Goal: Task Accomplishment & Management: Use online tool/utility

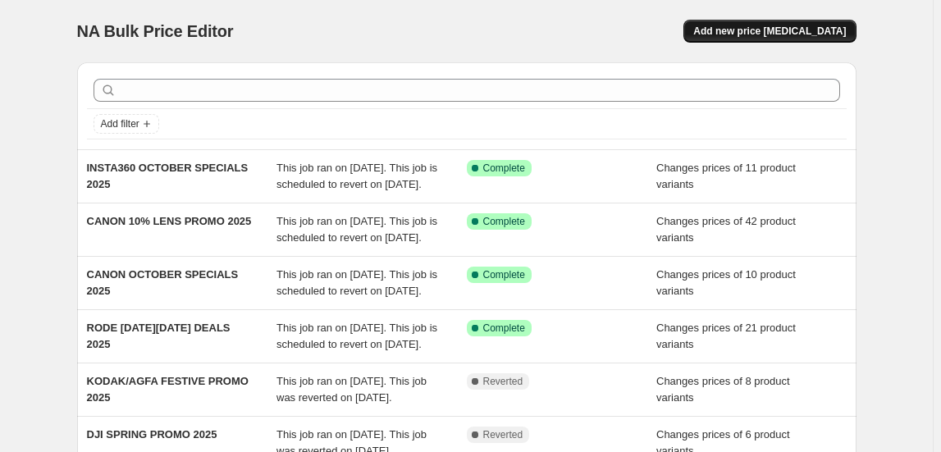
click at [814, 25] on button "Add new price [MEDICAL_DATA]" at bounding box center [770, 31] width 172 height 23
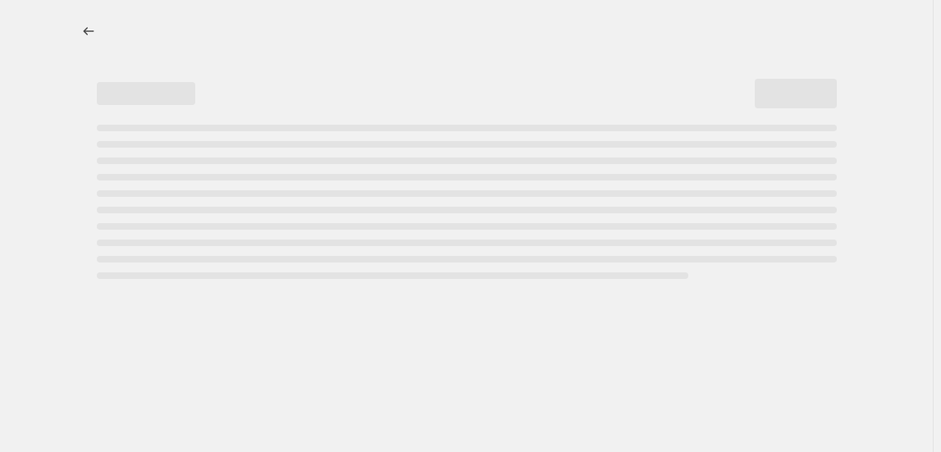
select select "percentage"
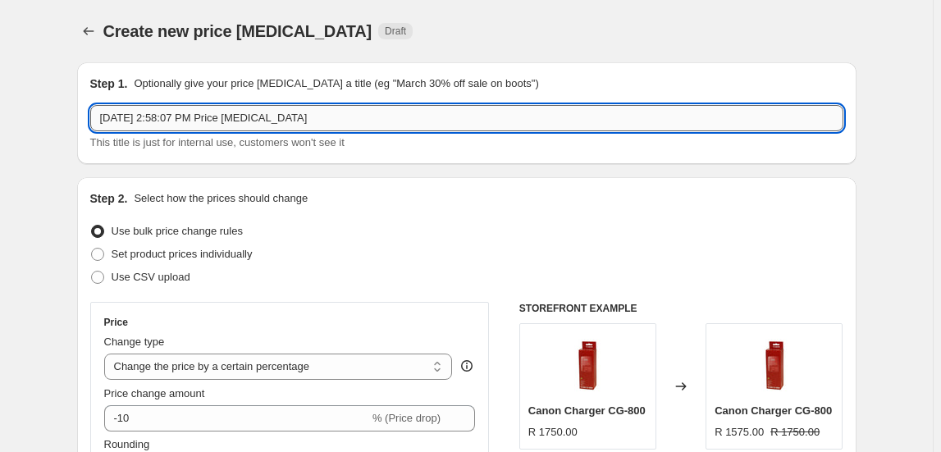
click at [280, 112] on input "Oct 13, 2025, 2:58:07 PM Price change job" at bounding box center [467, 118] width 754 height 26
type input "DJI OCT PROMO 1 2025"
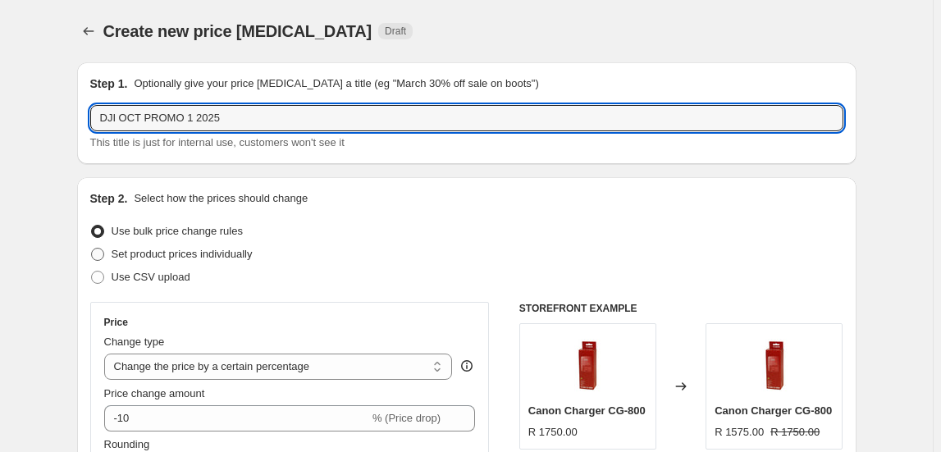
click at [137, 252] on span "Set product prices individually" at bounding box center [182, 254] width 141 height 12
click at [92, 249] on input "Set product prices individually" at bounding box center [91, 248] width 1 height 1
radio input "true"
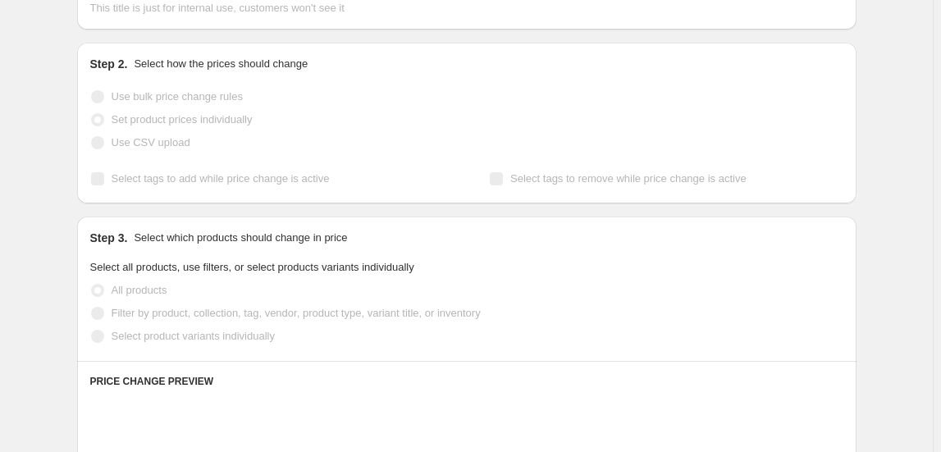
scroll to position [223, 0]
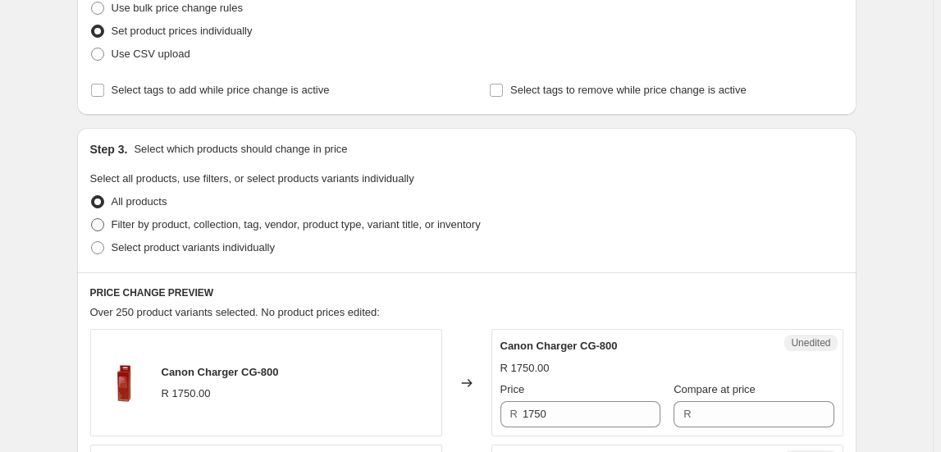
click at [199, 225] on span "Filter by product, collection, tag, vendor, product type, variant title, or inv…" at bounding box center [296, 224] width 369 height 12
click at [92, 219] on input "Filter by product, collection, tag, vendor, product type, variant title, or inv…" at bounding box center [91, 218] width 1 height 1
radio input "true"
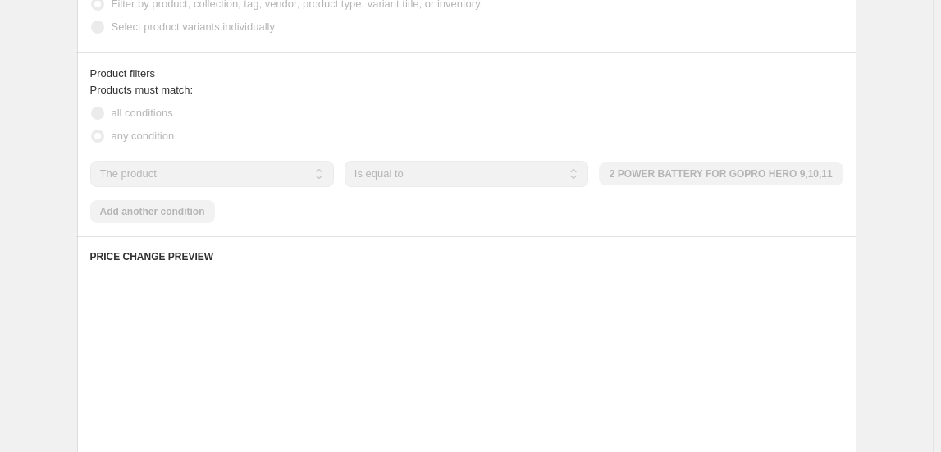
scroll to position [447, 0]
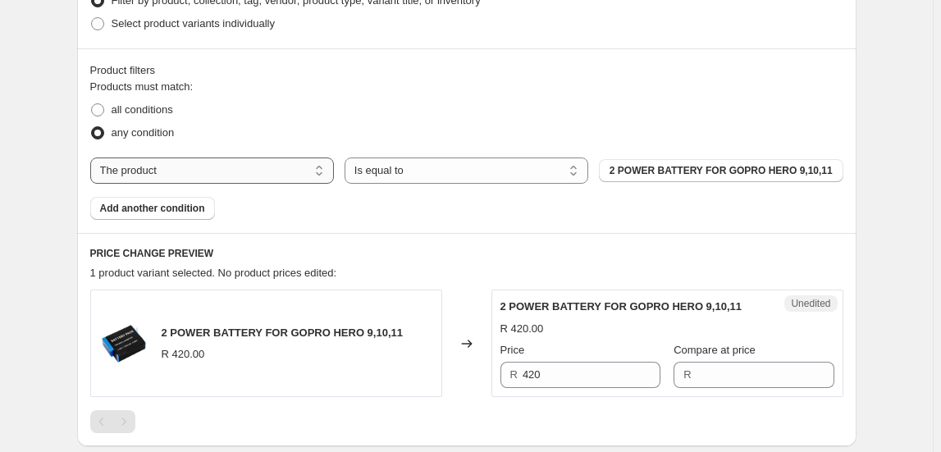
click at [205, 176] on select "The product The product's collection The product's tag The product's vendor The…" at bounding box center [212, 171] width 244 height 26
select select "collection"
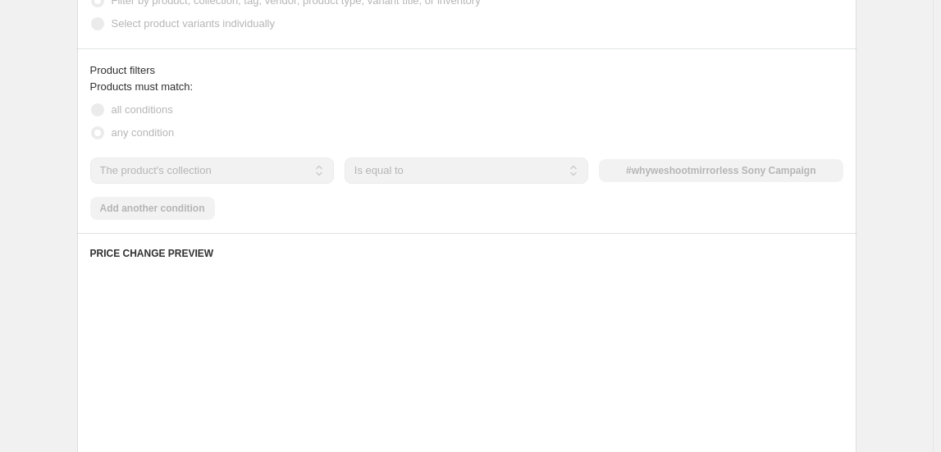
click at [691, 174] on div "The product The product's collection The product's tag The product's vendor The…" at bounding box center [467, 171] width 754 height 26
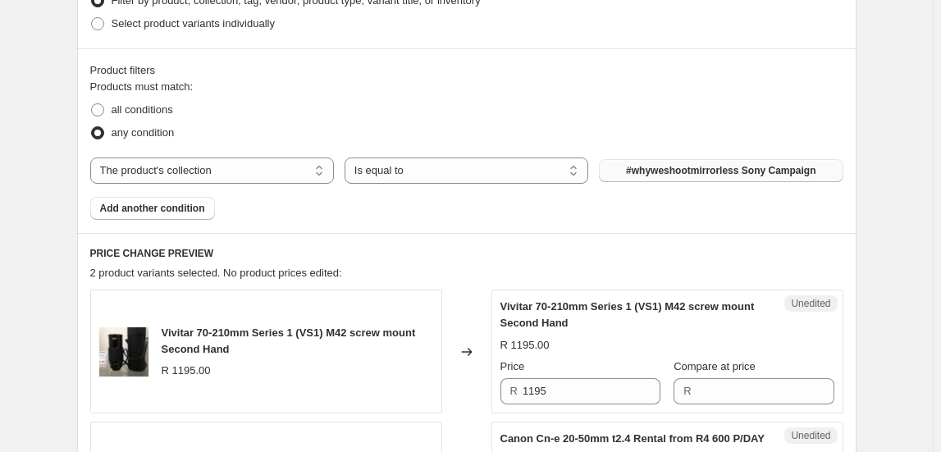
click at [691, 172] on span "#whyweshootmirrorless Sony Campaign" at bounding box center [721, 170] width 190 height 13
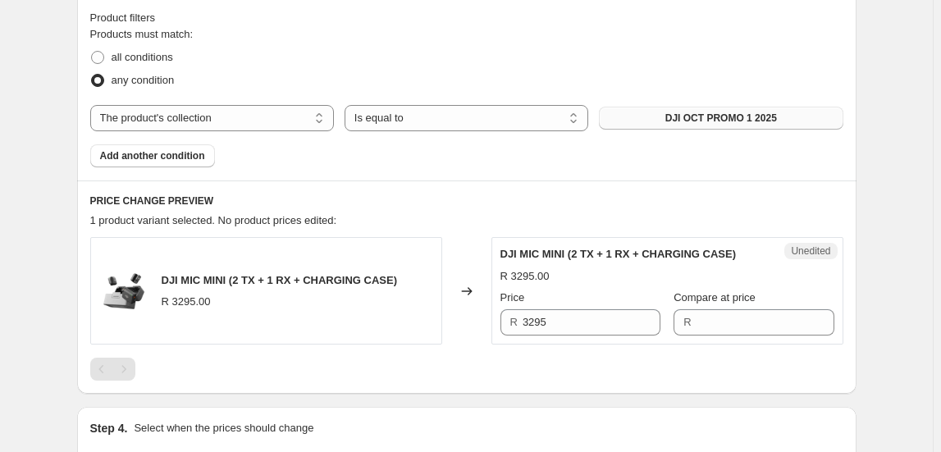
scroll to position [522, 0]
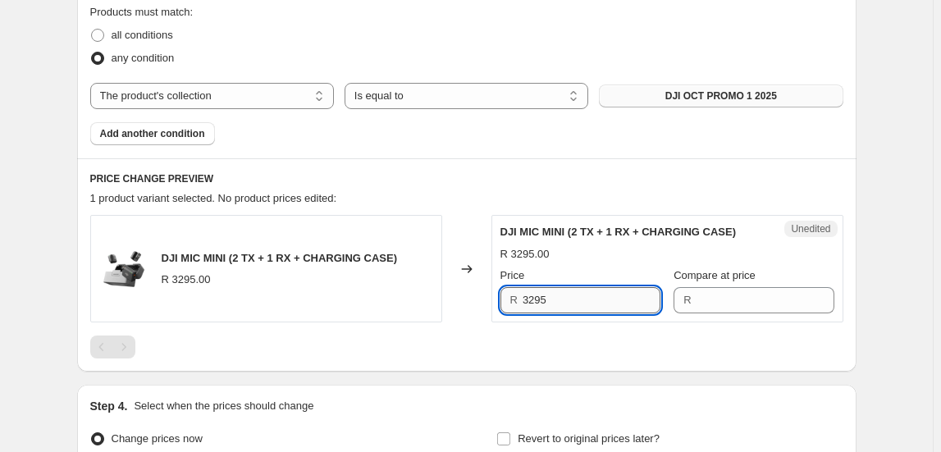
click at [587, 295] on input "3295" at bounding box center [592, 300] width 138 height 26
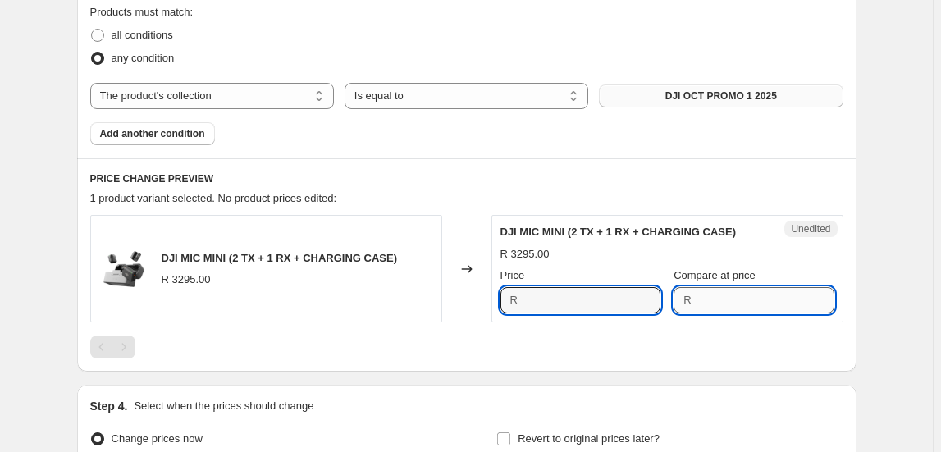
type input "3295"
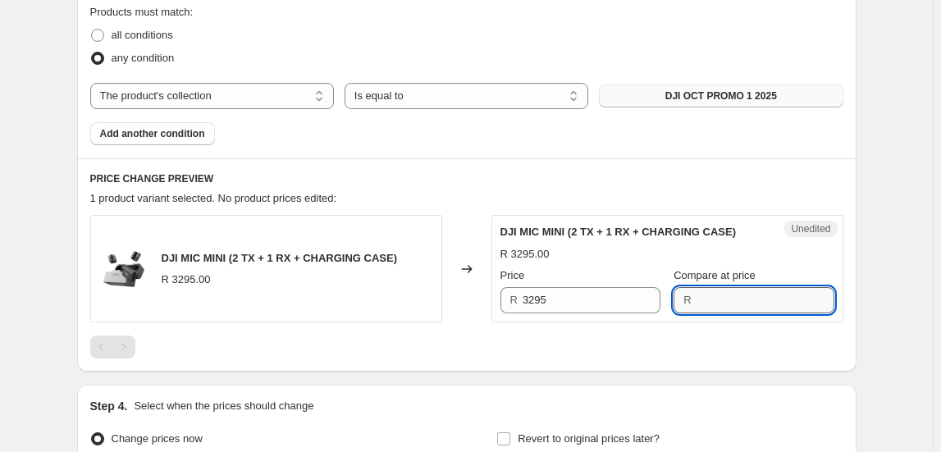
paste input "3295"
type input "3295"
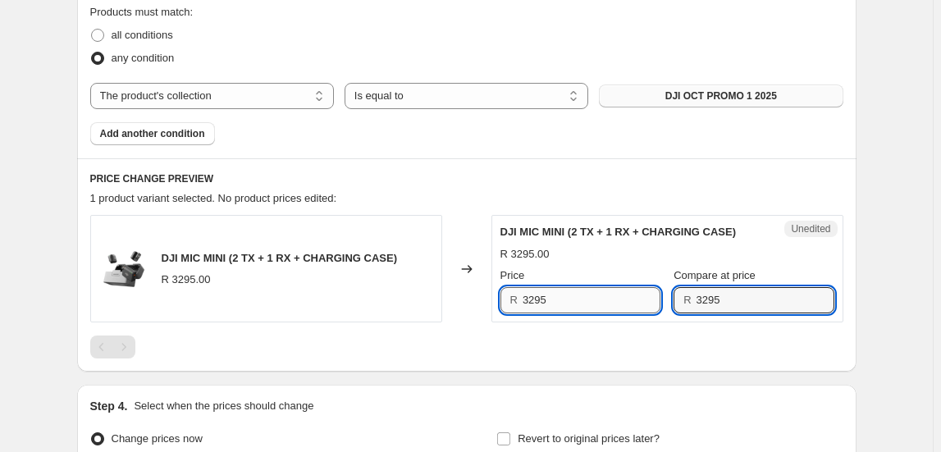
click at [604, 300] on input "3295" at bounding box center [592, 300] width 138 height 26
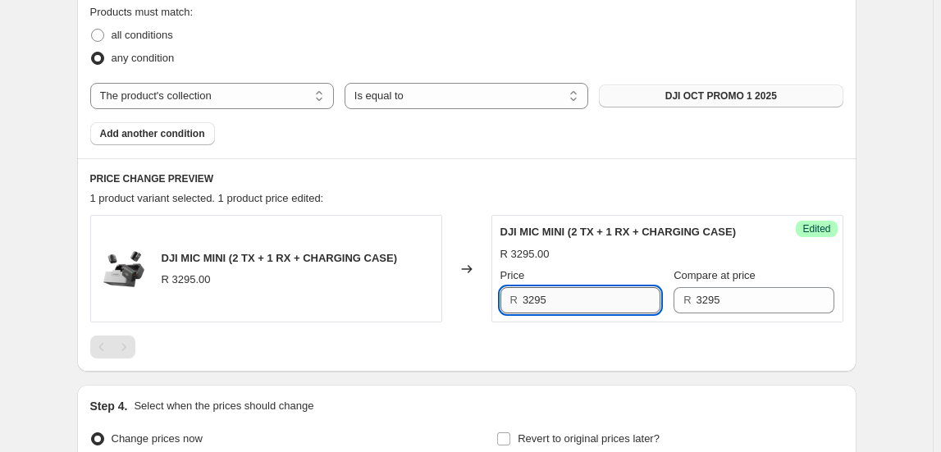
click at [604, 300] on input "3295" at bounding box center [592, 300] width 138 height 26
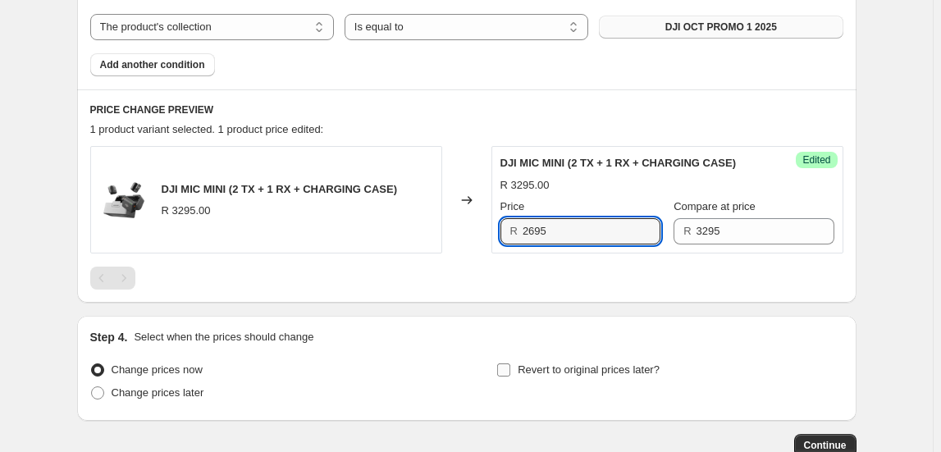
scroll to position [671, 0]
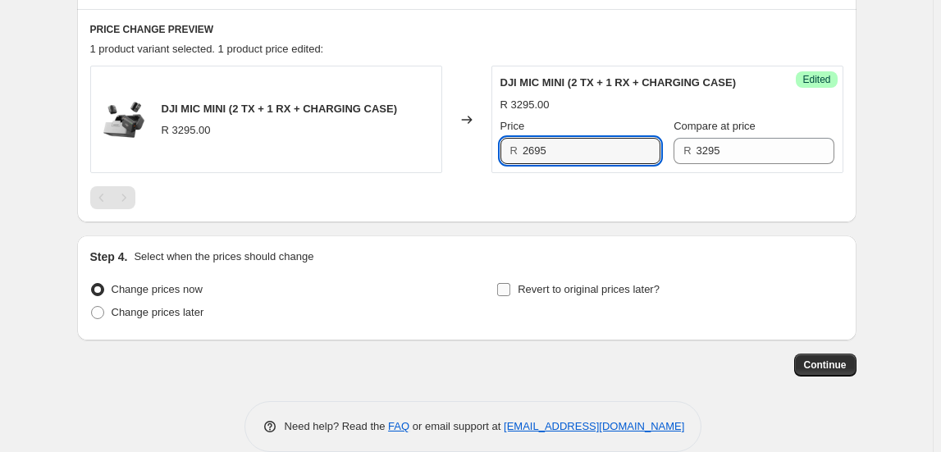
type input "2695"
click at [524, 288] on span "Revert to original prices later?" at bounding box center [589, 289] width 142 height 12
click at [511, 288] on input "Revert to original prices later?" at bounding box center [503, 289] width 13 height 13
checkbox input "true"
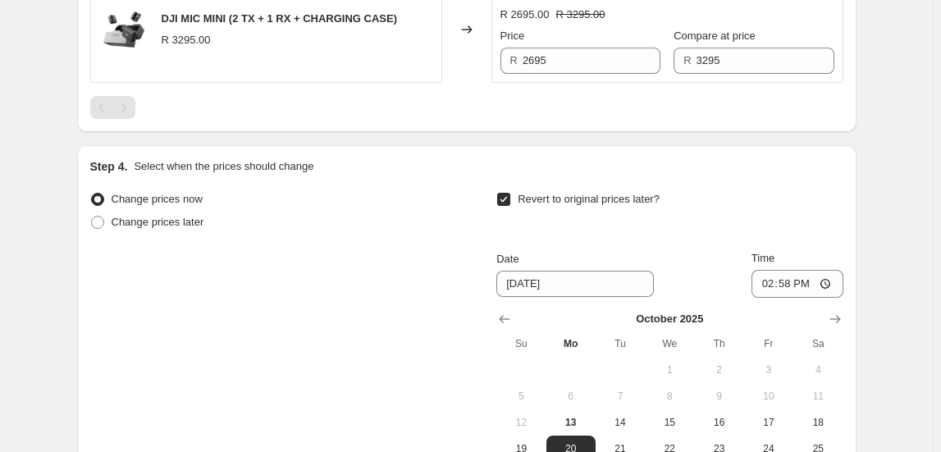
scroll to position [821, 0]
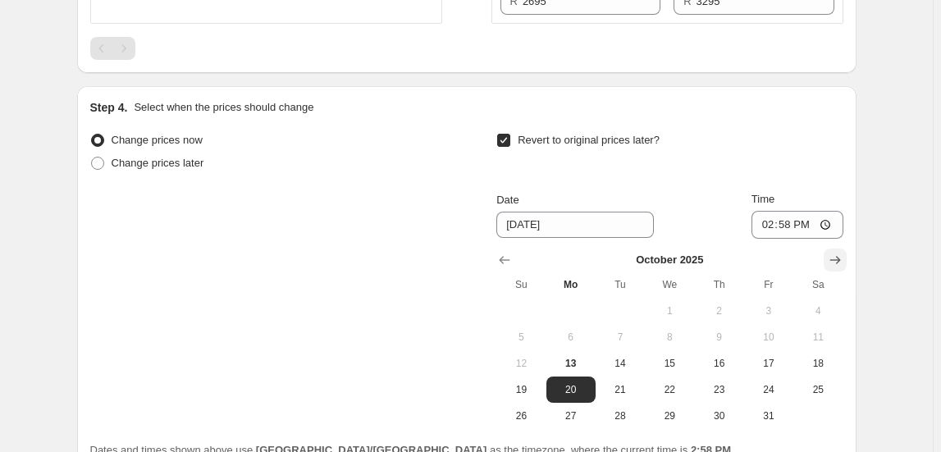
click at [841, 254] on icon "Show next month, November 2025" at bounding box center [835, 260] width 16 height 16
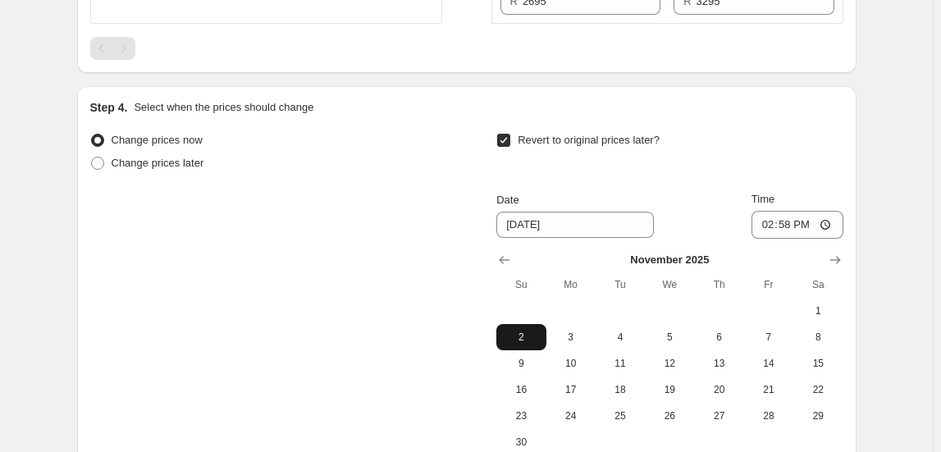
click at [536, 331] on span "2" at bounding box center [521, 337] width 36 height 13
type input "11/2/2025"
click at [762, 224] on input "14:58" at bounding box center [798, 225] width 92 height 28
type input "23:50"
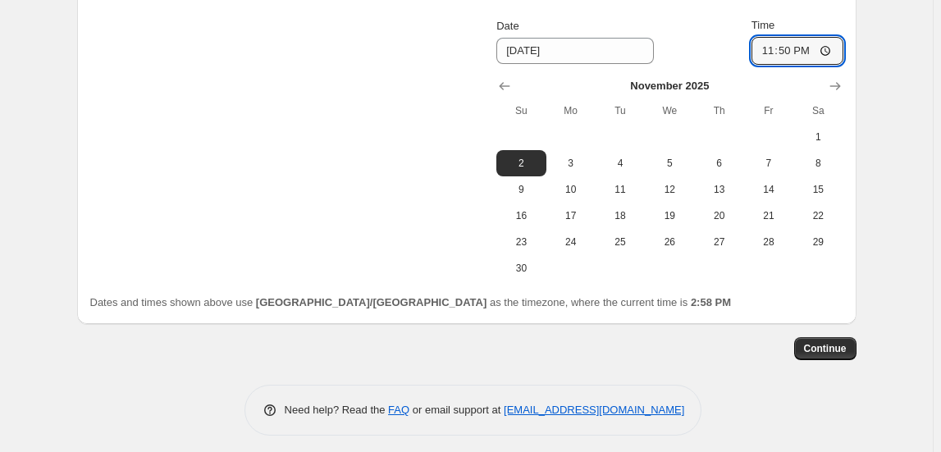
scroll to position [1001, 0]
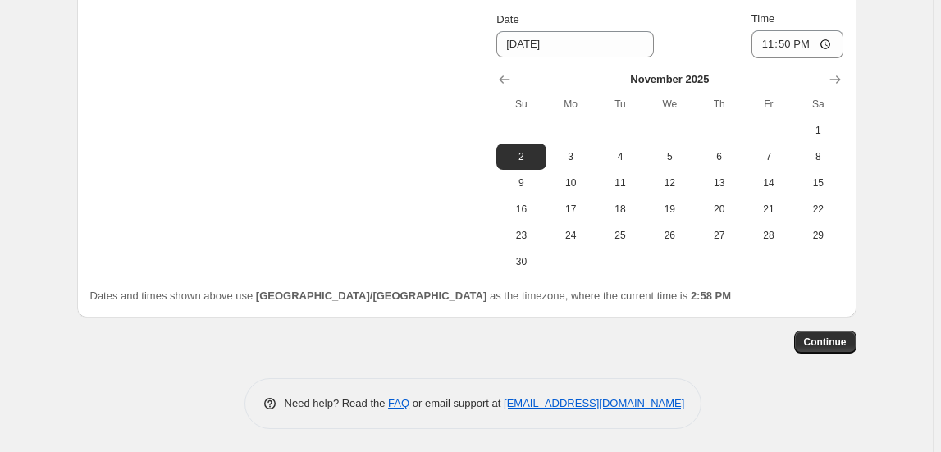
click at [719, 282] on div "Change prices now Change prices later Revert to original prices later? Date 11/…" at bounding box center [467, 126] width 754 height 356
click at [845, 333] on button "Continue" at bounding box center [826, 342] width 62 height 23
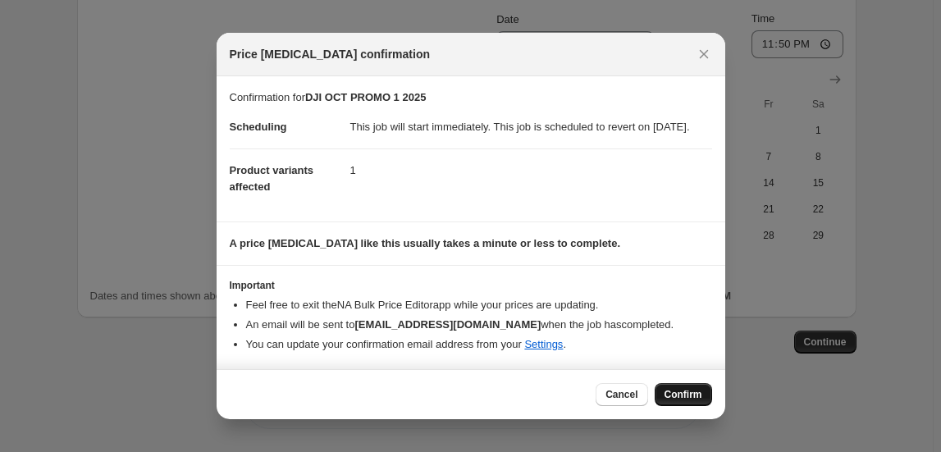
click at [691, 401] on span "Confirm" at bounding box center [684, 394] width 38 height 13
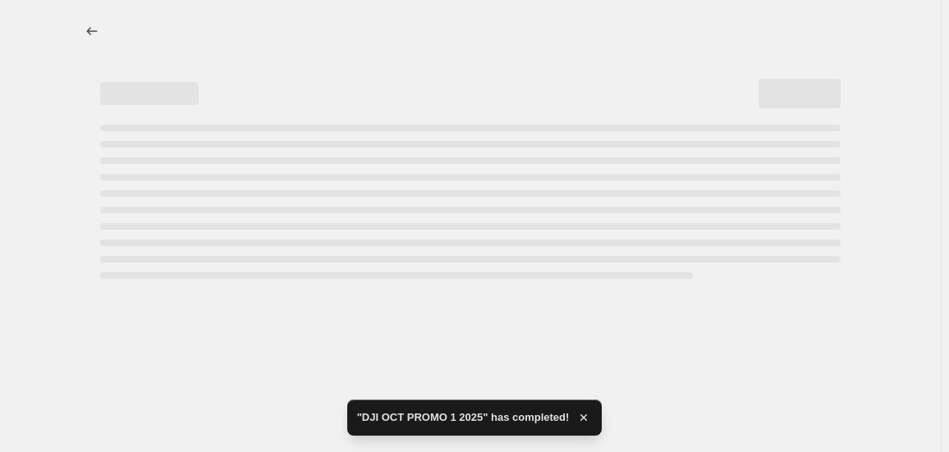
select select "collection"
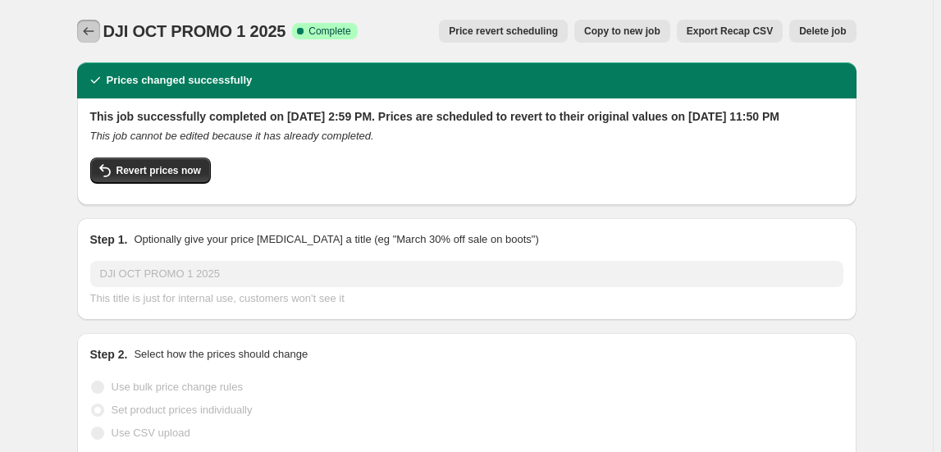
click at [96, 34] on icon "Price change jobs" at bounding box center [88, 31] width 16 height 16
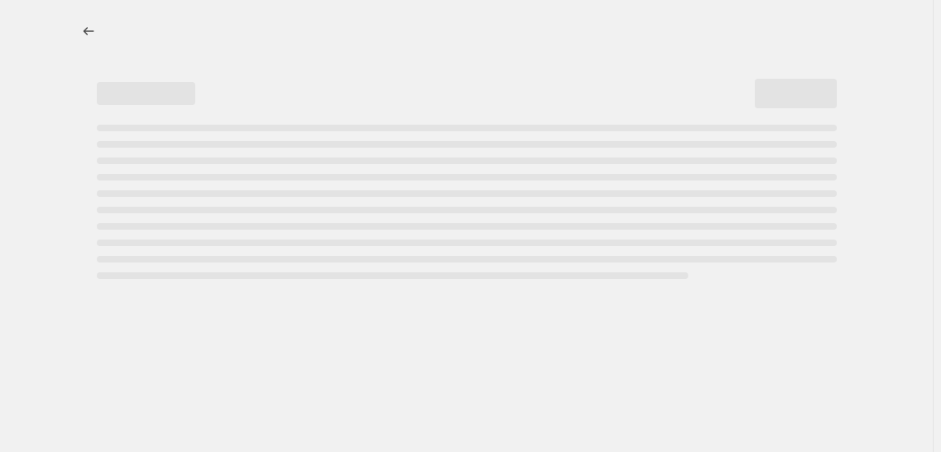
select select "collection"
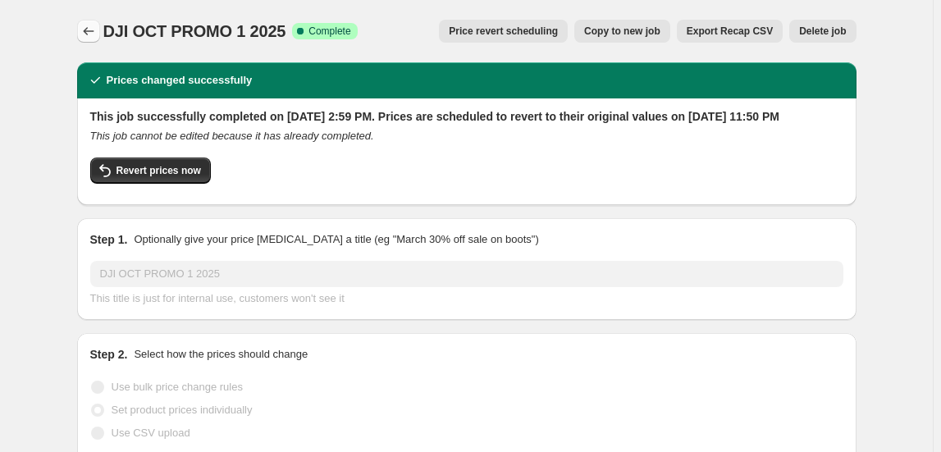
click at [90, 22] on button "Price change jobs" at bounding box center [88, 31] width 23 height 23
